Goal: Transaction & Acquisition: Purchase product/service

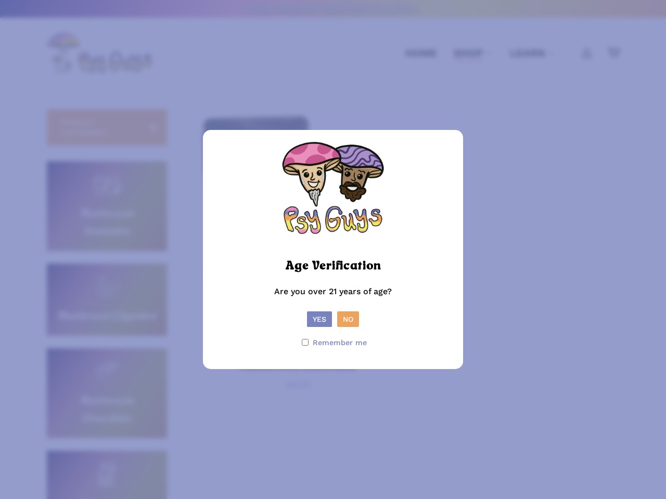
click at [333, 250] on picture at bounding box center [333, 250] width 104 height 10
click at [319, 319] on button "Yes" at bounding box center [319, 319] width 25 height 16
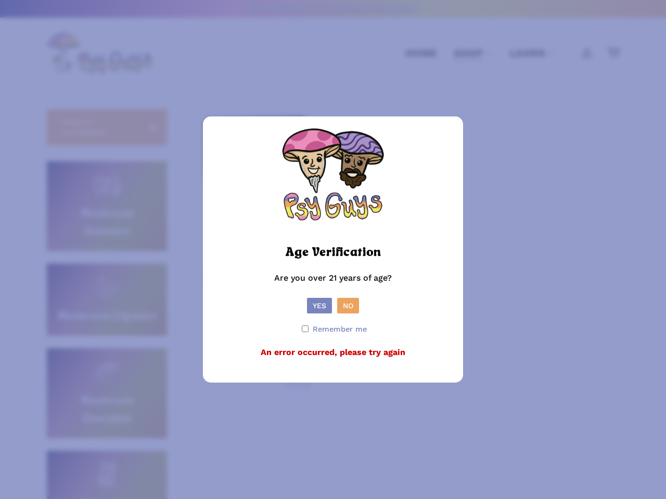
click at [348, 319] on form "Age Verification Are you over 21 years of age? Yes No Remember me An error occu…" at bounding box center [332, 249] width 239 height 245
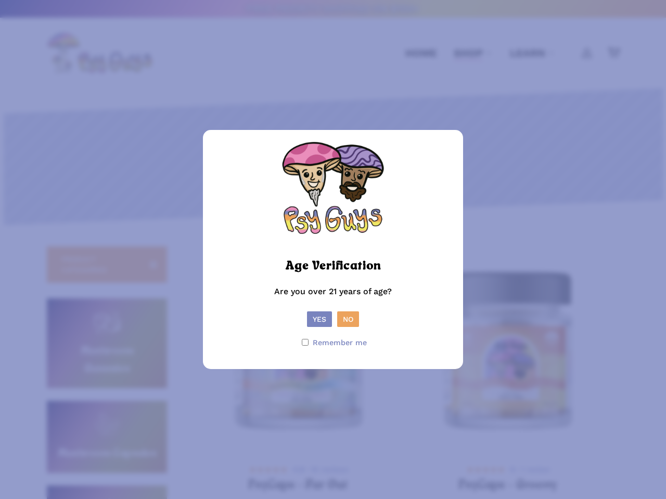
click at [333, 250] on picture at bounding box center [333, 250] width 104 height 10
click at [319, 319] on button "Yes" at bounding box center [319, 319] width 25 height 16
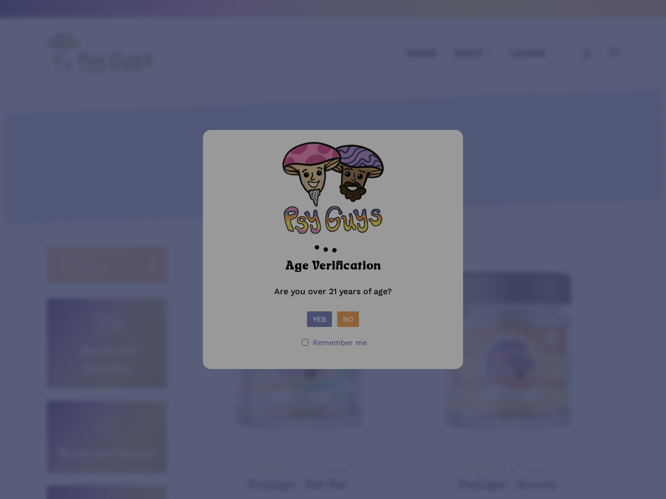
click at [348, 319] on div at bounding box center [333, 249] width 666 height 499
